Goal: Transaction & Acquisition: Purchase product/service

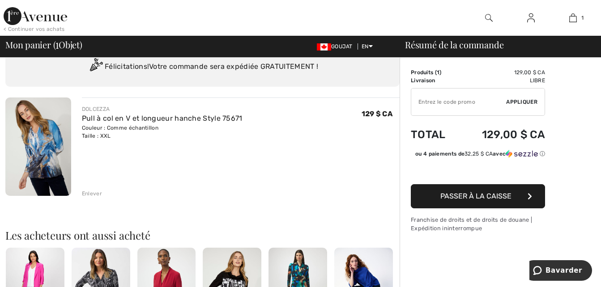
scroll to position [36, 0]
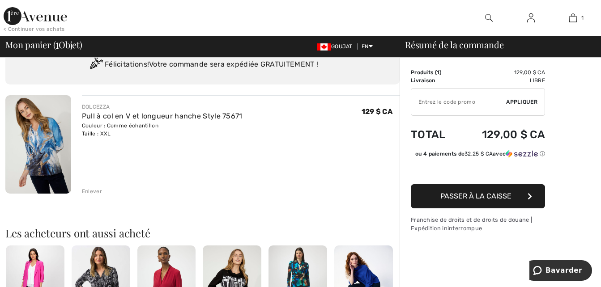
click at [477, 196] on span "Passer à la caisse" at bounding box center [475, 196] width 71 height 8
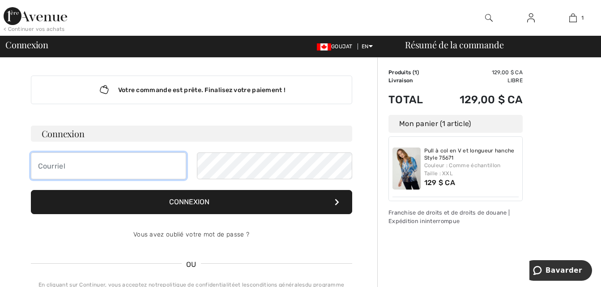
click at [51, 161] on input "email" at bounding box center [108, 166] width 155 height 27
type input "longprepierre059@gmail.com"
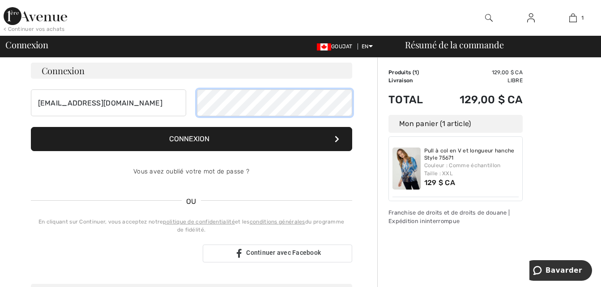
scroll to position [71, 0]
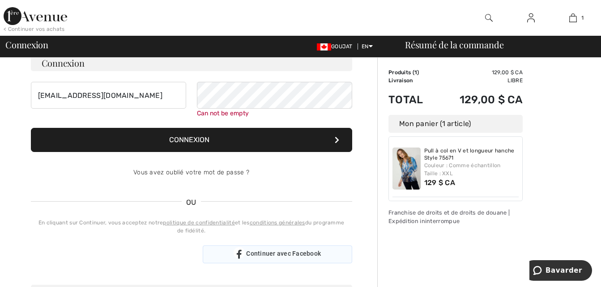
click at [250, 241] on div "Connexion longprepierre059@gmail.com Can not be empty Connexion Vous avez oubli…" at bounding box center [191, 159] width 321 height 208
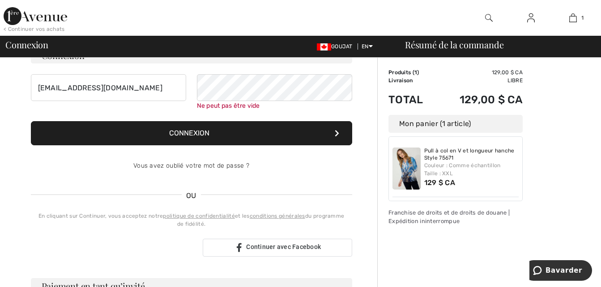
scroll to position [22, 0]
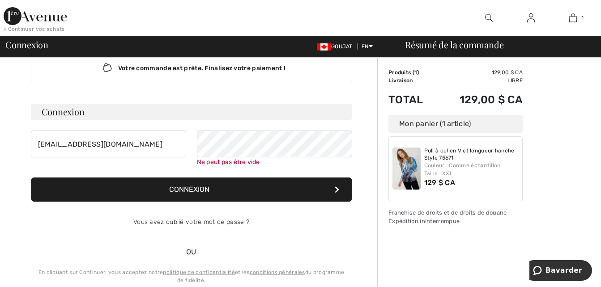
click at [202, 218] on div "Vous avez oublié votre mot de passe ?" at bounding box center [191, 222] width 321 height 27
click at [202, 221] on link "Vous avez oublié votre mot de passe ?" at bounding box center [191, 222] width 116 height 8
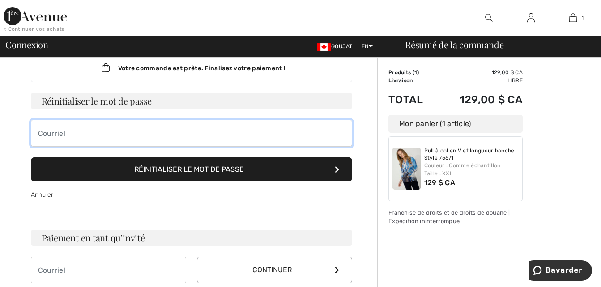
click at [69, 127] on input "email" at bounding box center [191, 133] width 321 height 27
click at [41, 133] on input "email" at bounding box center [191, 133] width 321 height 27
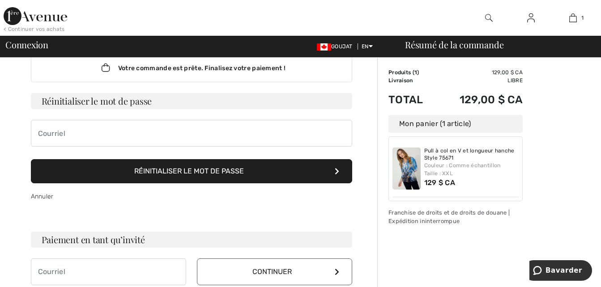
click at [17, 119] on div "Votre commande est prête. Finalisez votre paiement ! Connexion longprepierre059…" at bounding box center [191, 257] width 372 height 443
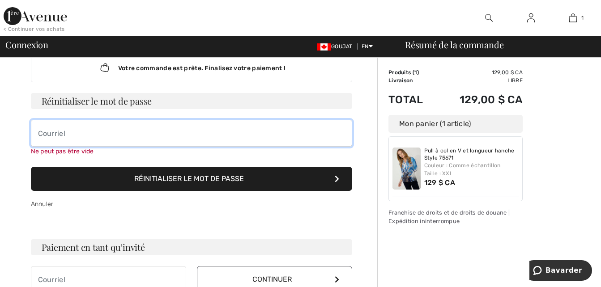
click at [47, 136] on input "email" at bounding box center [191, 133] width 321 height 27
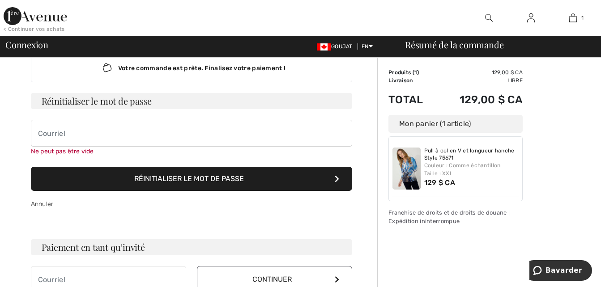
click at [114, 178] on button "Réinitialiser le mot de passe" at bounding box center [191, 179] width 321 height 24
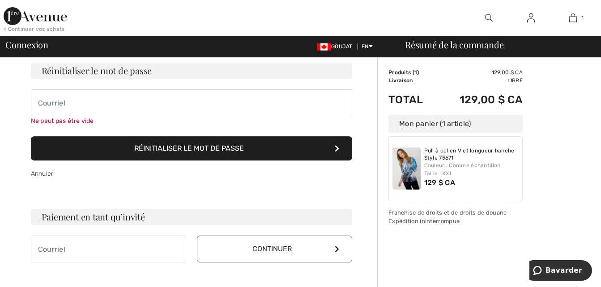
scroll to position [70, 0]
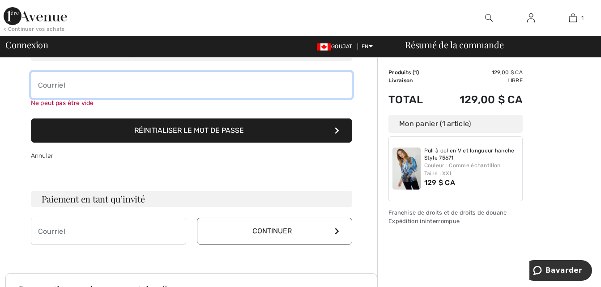
click at [40, 84] on input "email" at bounding box center [191, 85] width 321 height 27
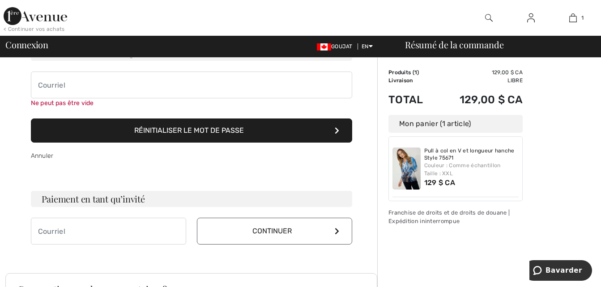
click at [157, 125] on button "Réinitialiser le mot de passe" at bounding box center [191, 131] width 321 height 24
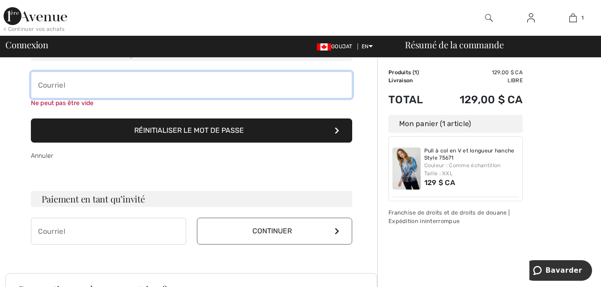
click at [38, 83] on input "email" at bounding box center [191, 85] width 321 height 27
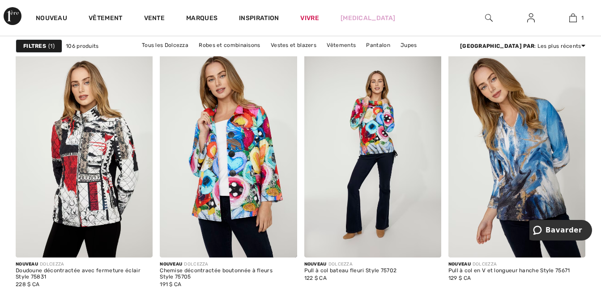
scroll to position [1968, 0]
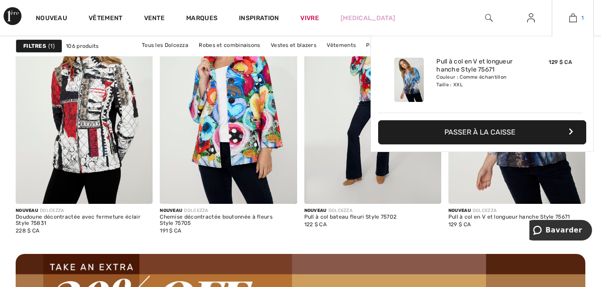
click at [573, 20] on img at bounding box center [573, 18] width 8 height 11
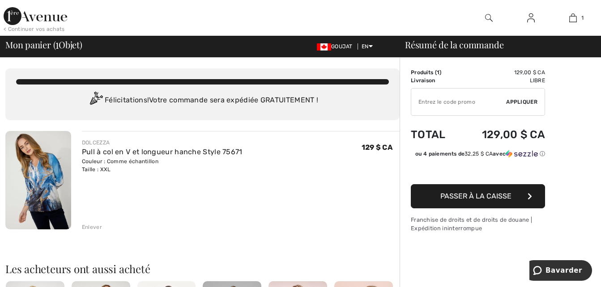
click at [507, 198] on span "Passer à la caisse" at bounding box center [475, 196] width 71 height 8
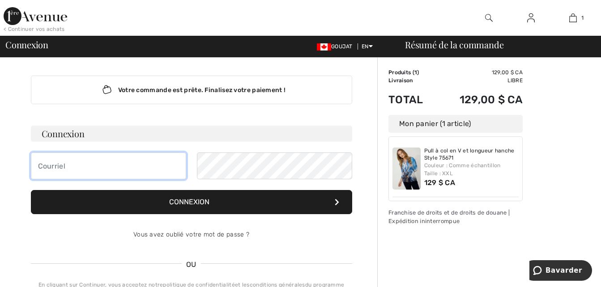
click at [37, 166] on input "email" at bounding box center [108, 166] width 155 height 27
type input "[EMAIL_ADDRESS][DOMAIN_NAME]"
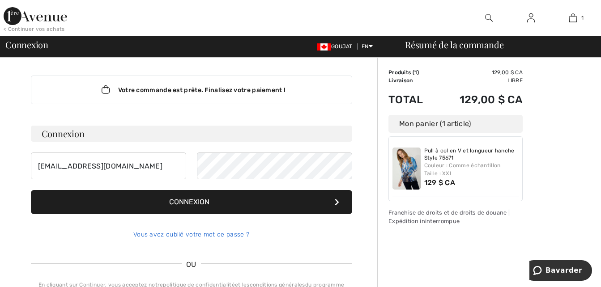
click at [181, 232] on link "Vous avez oublié votre mot de passe ?" at bounding box center [191, 235] width 116 height 8
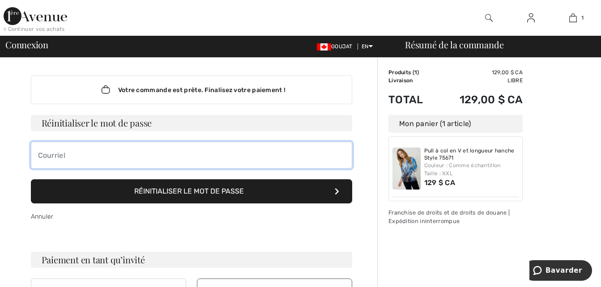
click at [40, 155] on input "email" at bounding box center [191, 155] width 321 height 27
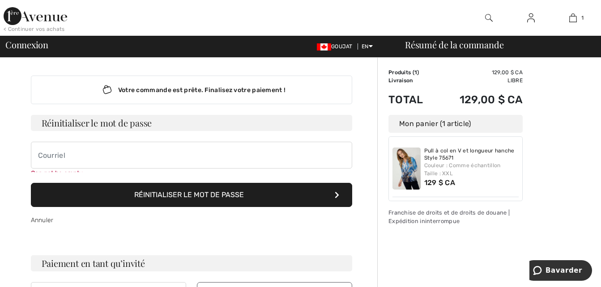
click at [171, 188] on form "Réinitialiser le mot de passe Can not be empty Réinitialiser le mot de passe An…" at bounding box center [191, 174] width 321 height 119
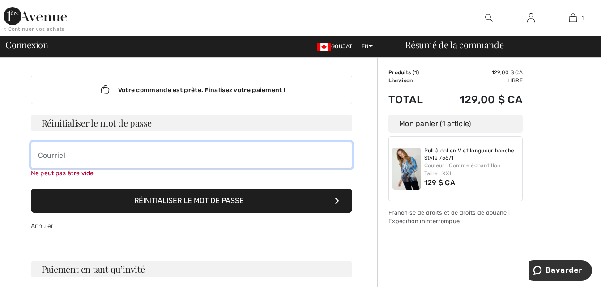
click at [40, 154] on input "email" at bounding box center [191, 155] width 321 height 27
type input "p"
type input "Longprepierre059"
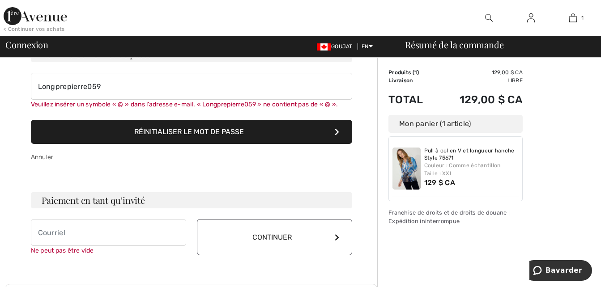
scroll to position [66, 0]
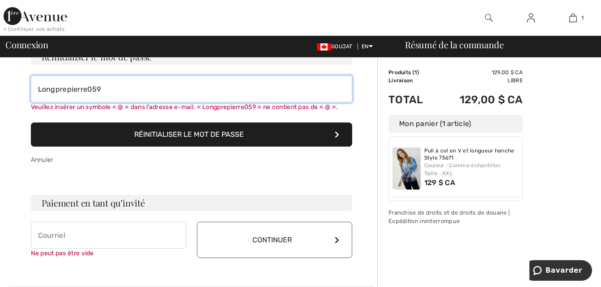
click at [100, 89] on input "Longprepierre059" at bounding box center [191, 89] width 321 height 27
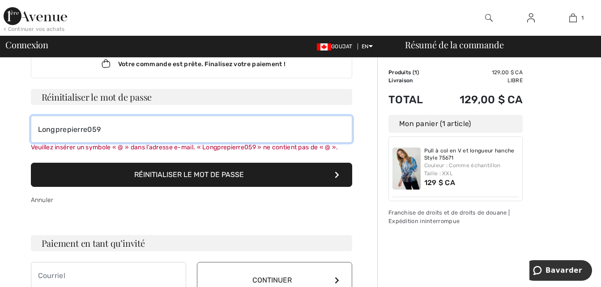
scroll to position [25, 0]
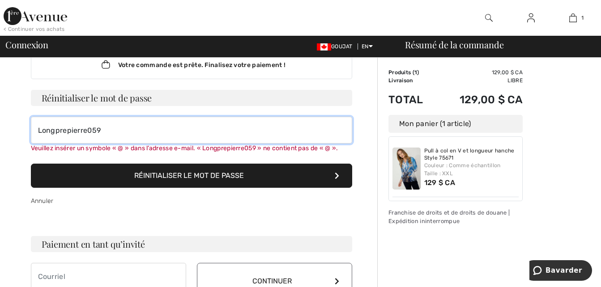
click at [101, 130] on input "Longprepierre059" at bounding box center [191, 130] width 321 height 27
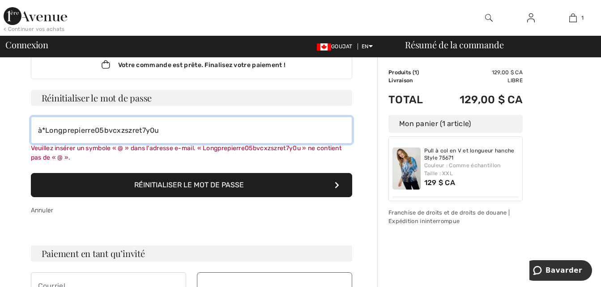
click at [31, 173] on button "Réinitialiser le mot de passe" at bounding box center [191, 185] width 321 height 24
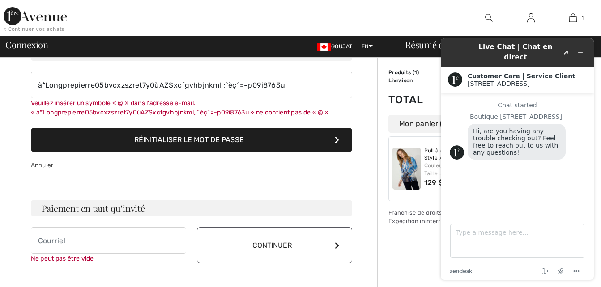
scroll to position [0, 0]
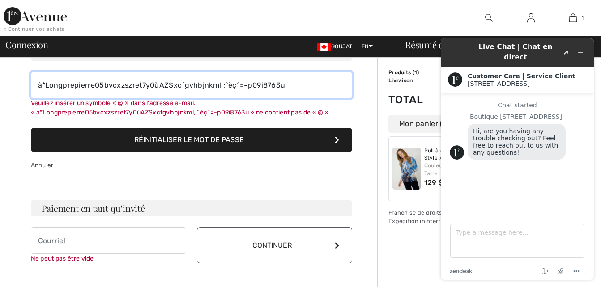
click at [284, 89] on input "à*Longprepierre05bvcxzszret7y0ùAZSxcfgvhbjnkml,;^èç^=-p09i8763u" at bounding box center [191, 85] width 321 height 27
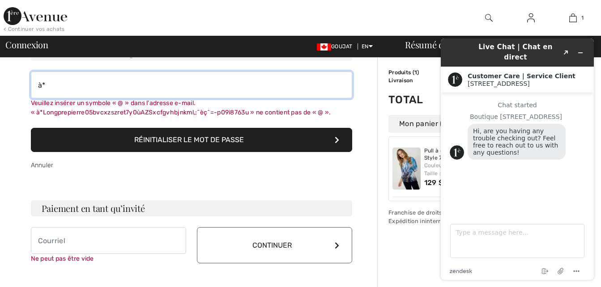
type input "à"
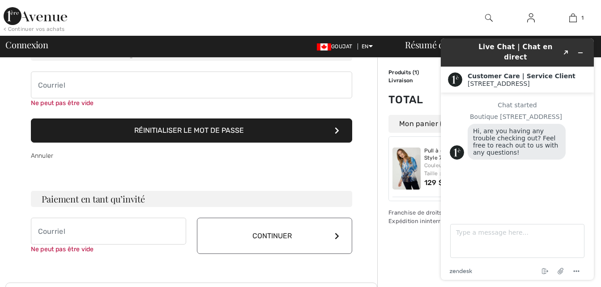
click at [331, 113] on form "Réinitialiser le mot de passe Ne peut pas être vide Réinitialiser le mot de pas…" at bounding box center [191, 107] width 321 height 125
click at [592, 73] on div "Customer Care | Service Client [GEOGRAPHIC_DATA]" at bounding box center [517, 80] width 153 height 26
click at [414, 234] on div "Order Summary Details Produits ( 1 ) 129,00 $ CA Promo code CA$ 0.00 Livraison …" at bounding box center [489, 217] width 224 height 460
click at [580, 50] on icon "Minimize widget" at bounding box center [580, 53] width 6 height 6
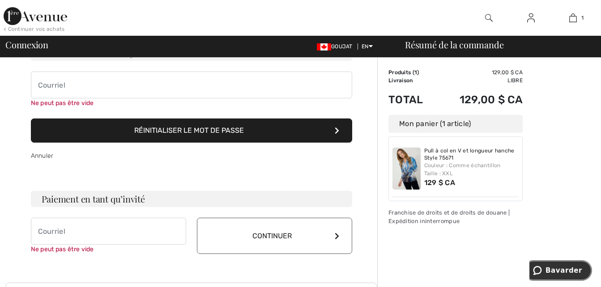
click at [529, 260] on button "Bavarder" at bounding box center [557, 270] width 69 height 21
